Goal: Task Accomplishment & Management: Complete application form

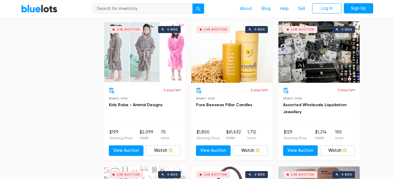
scroll to position [1206, 0]
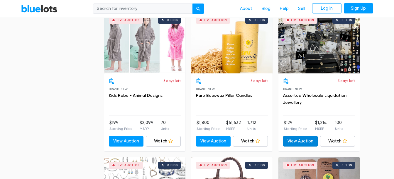
click at [310, 141] on link "View Auction" at bounding box center [300, 141] width 35 height 11
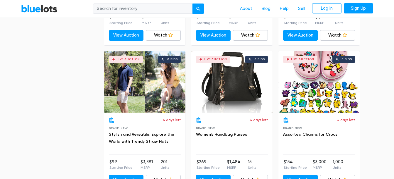
scroll to position [2067, 0]
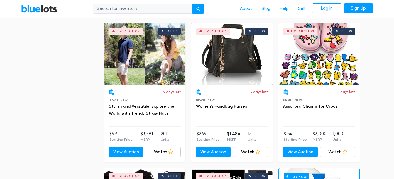
click at [333, 76] on div "Live Auction 0 bids" at bounding box center [318, 54] width 81 height 62
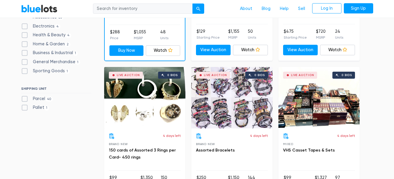
scroll to position [0, 0]
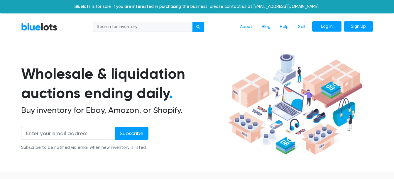
click at [328, 29] on link "Log In" at bounding box center [326, 26] width 29 height 11
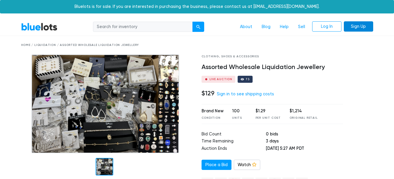
click at [357, 23] on link "Sign Up" at bounding box center [358, 26] width 29 height 11
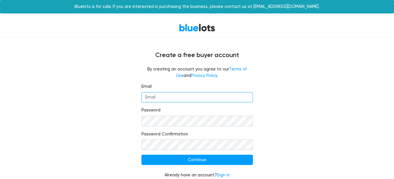
click at [207, 100] on input "Email" at bounding box center [196, 97] width 111 height 11
type input "[EMAIL_ADDRESS][DOMAIN_NAME]"
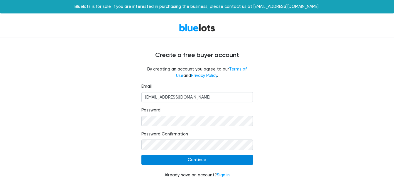
click at [205, 162] on input "Continue" at bounding box center [196, 160] width 111 height 11
click at [236, 157] on input "Continue" at bounding box center [196, 160] width 111 height 11
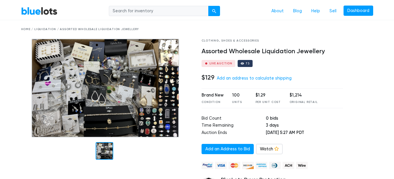
scroll to position [11, 0]
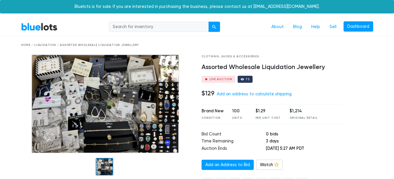
click at [187, 27] on input "search" at bounding box center [159, 27] width 100 height 11
type input "marijuana items"
click at [208, 22] on button "submit" at bounding box center [214, 27] width 12 height 11
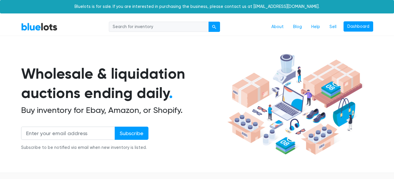
click at [148, 25] on input "search" at bounding box center [159, 27] width 100 height 11
click at [343, 26] on link "Dashboard" at bounding box center [358, 26] width 30 height 11
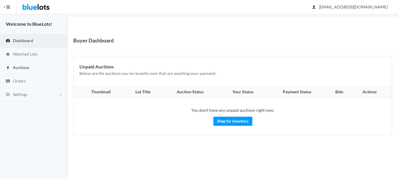
click at [23, 66] on span "Auctions" at bounding box center [21, 67] width 16 height 5
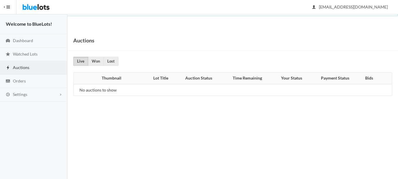
click at [11, 11] on button "HIDE MENU" at bounding box center [8, 7] width 16 height 14
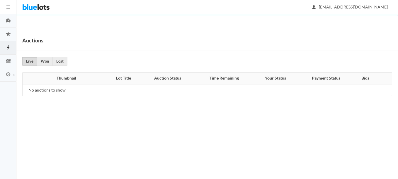
click at [9, 9] on button "HIDE MENU" at bounding box center [8, 7] width 16 height 14
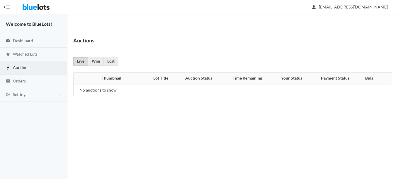
click at [9, 9] on button "HIDE MENU" at bounding box center [8, 7] width 16 height 14
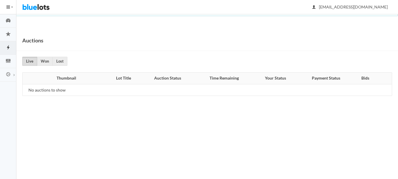
click at [9, 9] on button "HIDE MENU" at bounding box center [8, 7] width 16 height 14
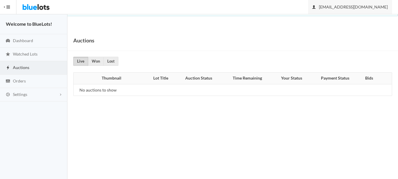
click at [351, 7] on span "[EMAIL_ADDRESS][DOMAIN_NAME]" at bounding box center [350, 6] width 75 height 5
click at [36, 96] on link "Settings" at bounding box center [33, 94] width 67 height 13
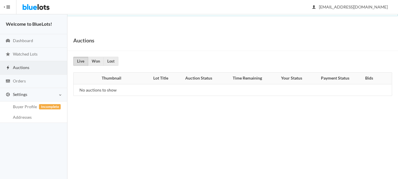
click at [7, 7] on span "button" at bounding box center [8, 7] width 4 height 1
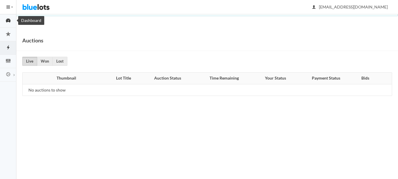
click at [11, 21] on icon "speedometer" at bounding box center [8, 20] width 16 height 5
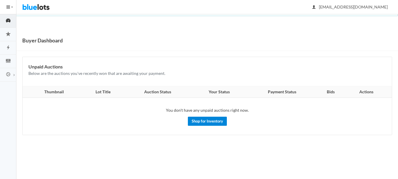
click at [204, 125] on link "Shop for Inventory" at bounding box center [207, 121] width 39 height 9
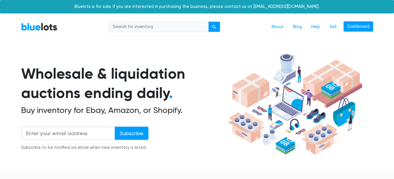
click at [181, 26] on input "search" at bounding box center [159, 27] width 100 height 11
type input "jewelry"
click at [208, 22] on button "submit" at bounding box center [214, 27] width 12 height 11
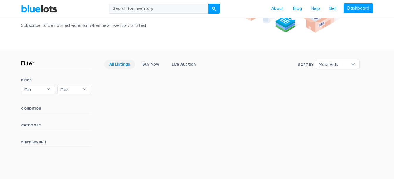
scroll to position [123, 0]
click at [189, 64] on link "Live Auction" at bounding box center [184, 63] width 34 height 9
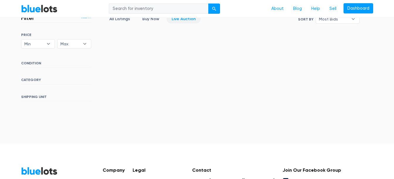
scroll to position [37, 0]
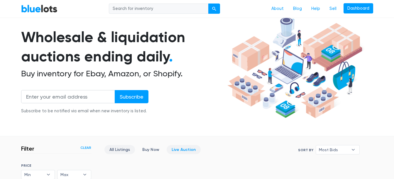
click at [117, 149] on link "All Listings" at bounding box center [119, 149] width 31 height 9
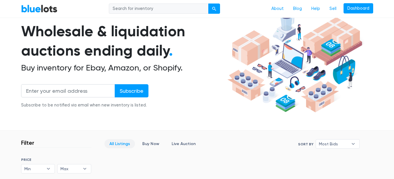
scroll to position [37, 0]
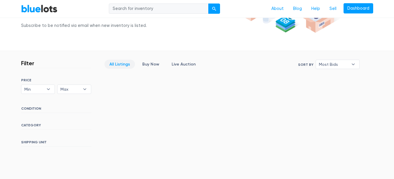
scroll to position [140, 0]
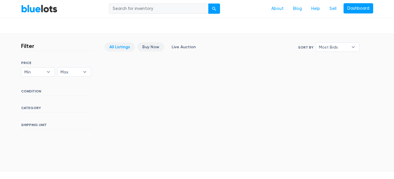
click at [155, 45] on link "Buy Now" at bounding box center [150, 47] width 27 height 9
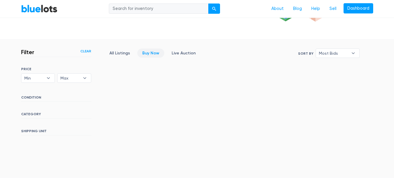
scroll to position [27, 0]
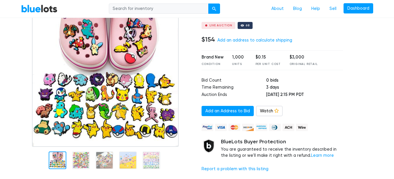
scroll to position [58, 0]
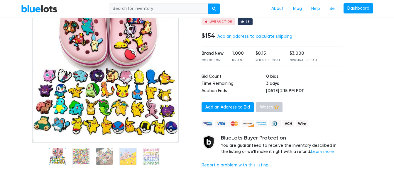
click at [268, 109] on link "Watch" at bounding box center [269, 107] width 26 height 11
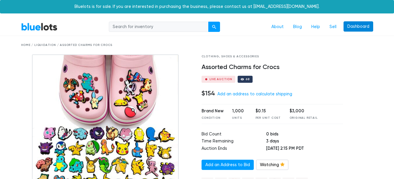
click at [352, 27] on link "Dashboard" at bounding box center [358, 26] width 30 height 11
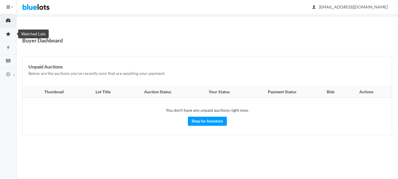
click at [4, 31] on link "Watched Lots" at bounding box center [8, 34] width 16 height 13
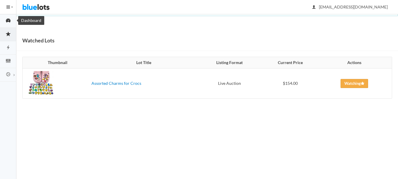
click at [10, 23] on icon "speedometer" at bounding box center [8, 20] width 16 height 5
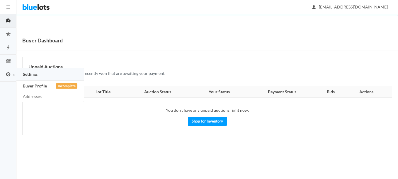
click at [36, 82] on link "Buyer Profile Incomplete" at bounding box center [49, 86] width 67 height 11
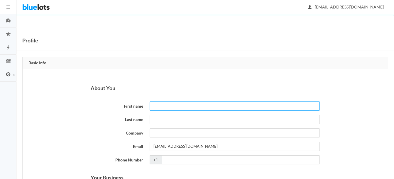
click at [186, 106] on input "First name" at bounding box center [235, 106] width 170 height 9
type input "ashlee"
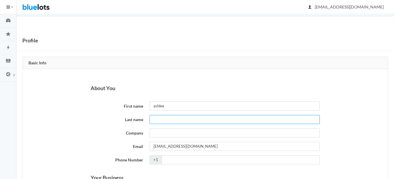
type input "[PERSON_NAME]"
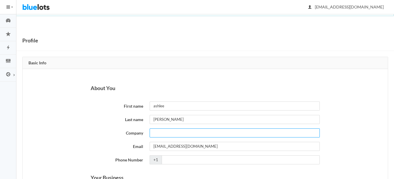
type input "544-37-5829"
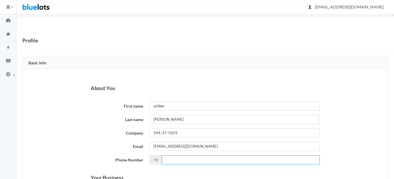
type input "5418290012"
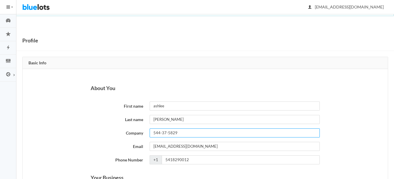
drag, startPoint x: 204, startPoint y: 132, endPoint x: 119, endPoint y: 127, distance: 84.6
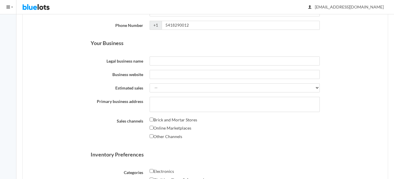
scroll to position [144, 0]
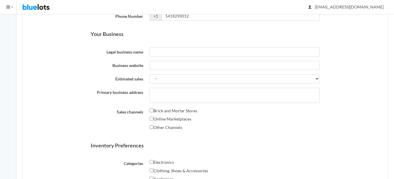
type input "coastal gypsy haven llc"
click at [191, 52] on input "Legal business name" at bounding box center [235, 52] width 170 height 9
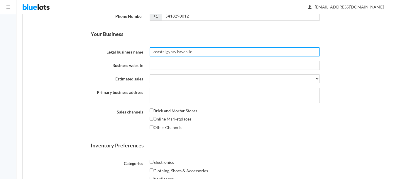
type input "coastal gypsy haven llc"
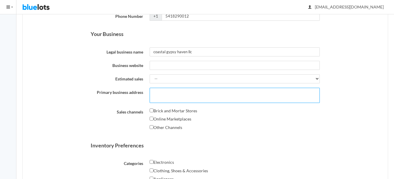
click at [182, 99] on textarea "Primary business address" at bounding box center [235, 95] width 170 height 15
type textarea "3626, Sea Mist Ave, Depoe Bay, OR, USA"
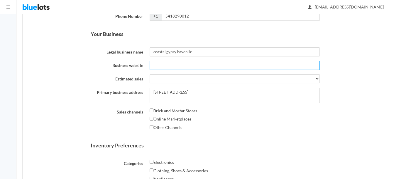
type input "owner"
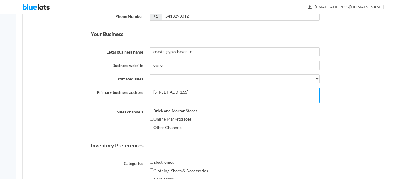
drag, startPoint x: 225, startPoint y: 92, endPoint x: 87, endPoint y: 99, distance: 138.6
click at [87, 99] on div "About You First name ashlee Last name courtright Company coastal gypsy haven ll…" at bounding box center [205, 137] width 365 height 425
type textarea "3626 sea mist ave depoe bay oregon 97341"
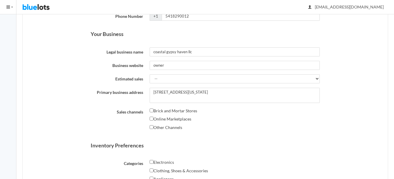
click at [317, 124] on div "Online Marketplaces" at bounding box center [235, 120] width 170 height 9
click at [152, 111] on input "Brick and Mortar Stores" at bounding box center [152, 111] width 4 height 4
checkbox input "true"
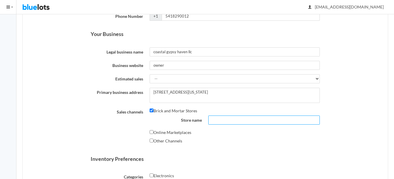
click at [214, 123] on input "Store name" at bounding box center [263, 120] width 111 height 9
type input "s"
click at [152, 141] on input "Other Channels" at bounding box center [152, 141] width 4 height 4
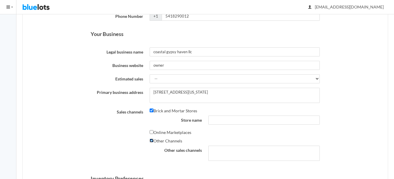
click at [152, 141] on input "Other Channels" at bounding box center [152, 141] width 4 height 4
checkbox input "false"
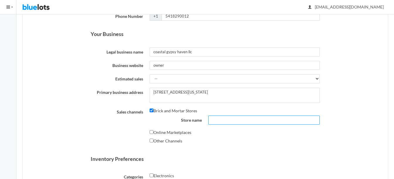
click at [216, 119] on input "Store name" at bounding box center [263, 120] width 111 height 9
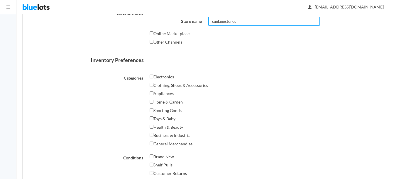
scroll to position [250, 0]
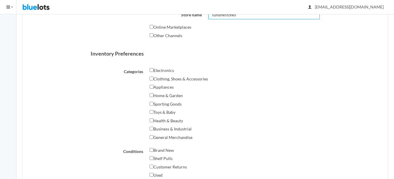
type input "sunlanestones"
click at [151, 77] on input "Clothing, Shoes & Accessories" at bounding box center [152, 79] width 4 height 4
checkbox input "true"
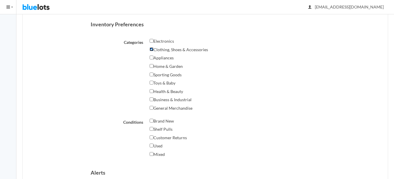
scroll to position [280, 0]
click at [152, 107] on input "General Merchandise" at bounding box center [152, 107] width 4 height 4
checkbox input "true"
click at [152, 49] on input "Clothing, Shoes & Accessories" at bounding box center [152, 49] width 4 height 4
checkbox input "false"
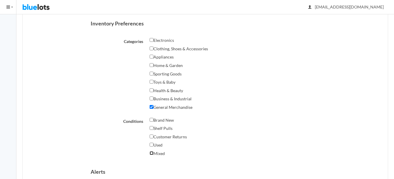
click at [152, 154] on input "Mixed" at bounding box center [152, 154] width 4 height 4
checkbox input "true"
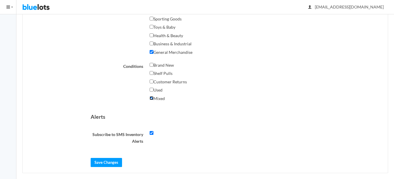
scroll to position [341, 0]
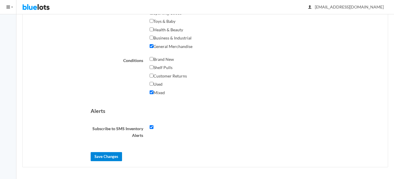
click at [104, 158] on input "Save Changes" at bounding box center [106, 157] width 31 height 9
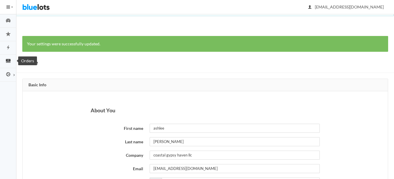
click at [6, 62] on icon "cash" at bounding box center [8, 60] width 16 height 5
